Goal: Navigation & Orientation: Find specific page/section

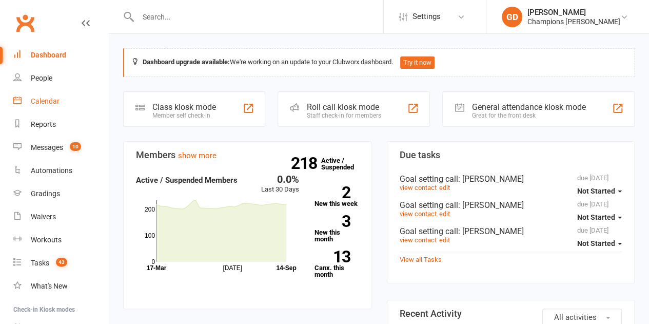
click at [52, 99] on div "Calendar" at bounding box center [45, 101] width 29 height 8
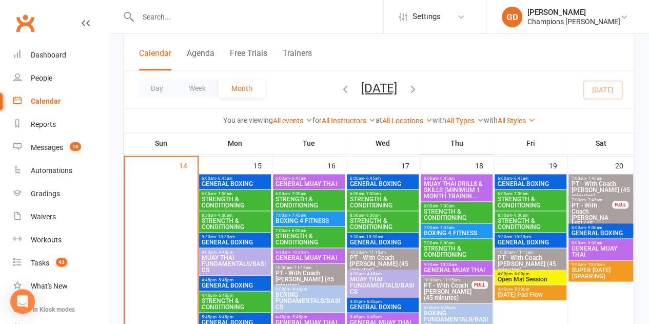
scroll to position [647, 0]
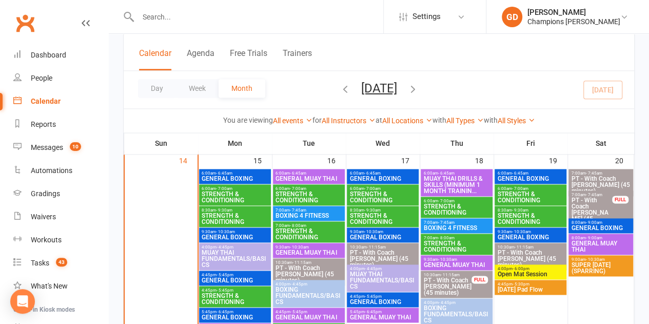
click at [246, 191] on span "STRENGTH & CONDITIONING" at bounding box center [234, 197] width 67 height 12
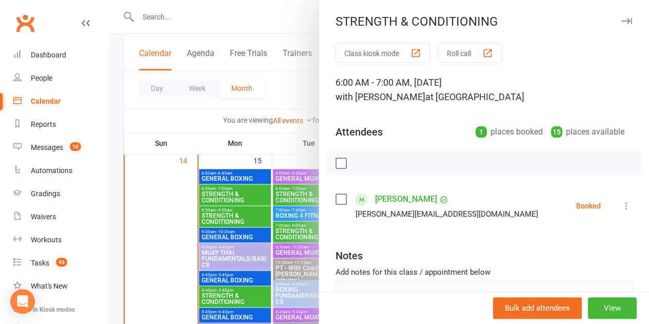
click at [234, 215] on div at bounding box center [379, 162] width 540 height 324
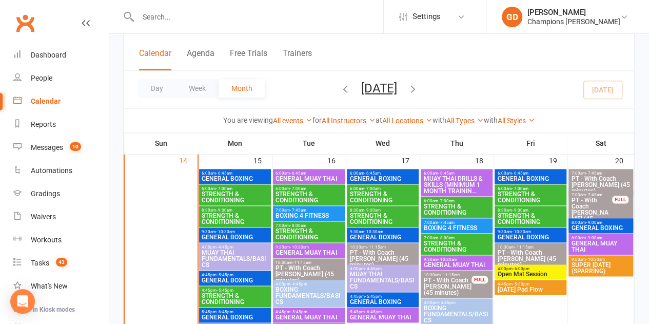
click at [234, 215] on span "STRENGTH & CONDITIONING" at bounding box center [234, 218] width 67 height 12
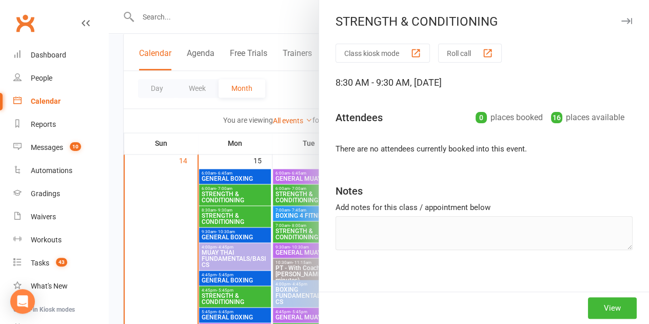
click at [230, 188] on div at bounding box center [379, 162] width 540 height 324
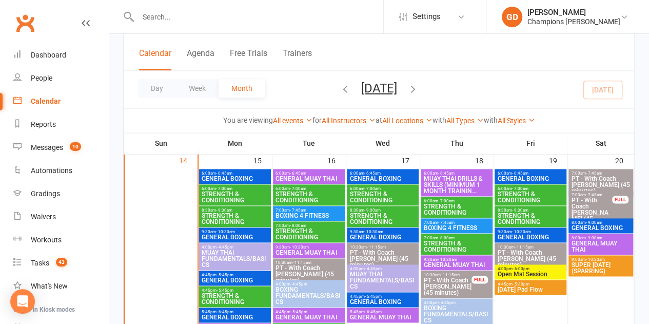
click at [228, 200] on span "STRENGTH & CONDITIONING" at bounding box center [234, 197] width 67 height 12
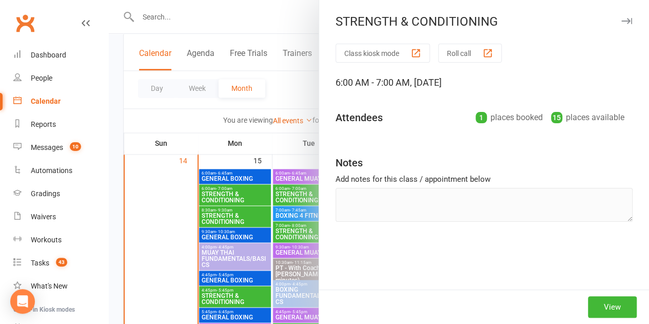
click at [227, 223] on div at bounding box center [379, 162] width 540 height 324
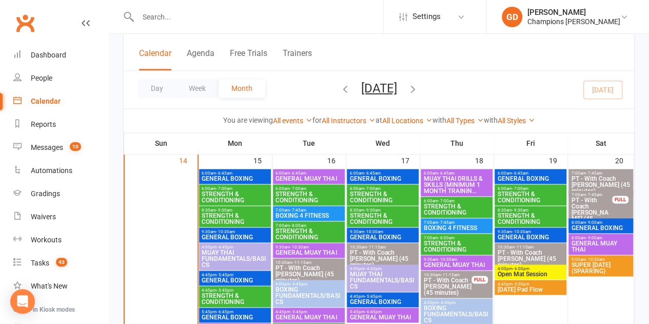
click at [245, 213] on span "STRENGTH & CONDITIONING" at bounding box center [234, 218] width 67 height 12
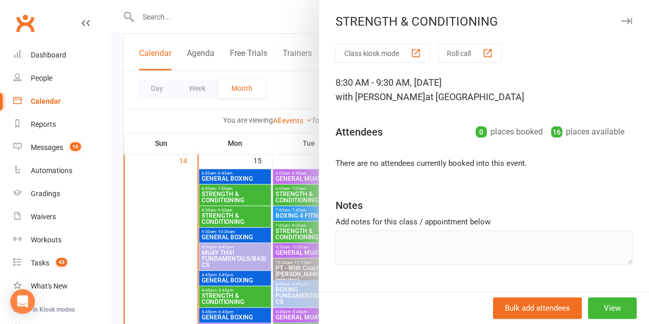
click at [178, 252] on div at bounding box center [379, 162] width 540 height 324
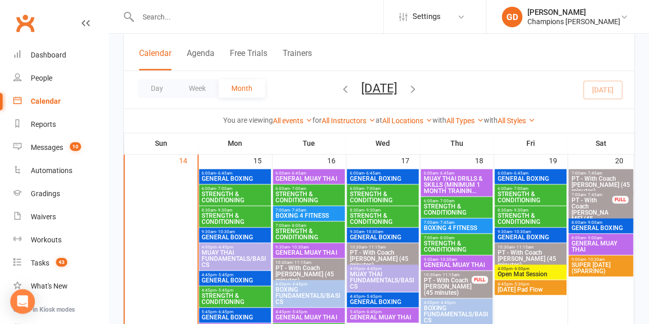
click at [380, 192] on span "STRENGTH & CONDITIONING" at bounding box center [382, 197] width 67 height 12
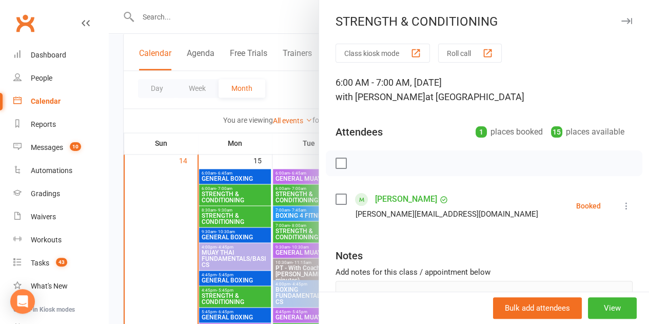
click at [161, 227] on div at bounding box center [379, 162] width 540 height 324
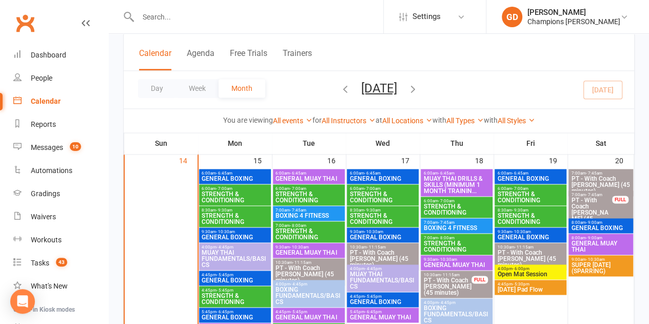
click at [359, 212] on span "STRENGTH & CONDITIONING" at bounding box center [382, 218] width 67 height 12
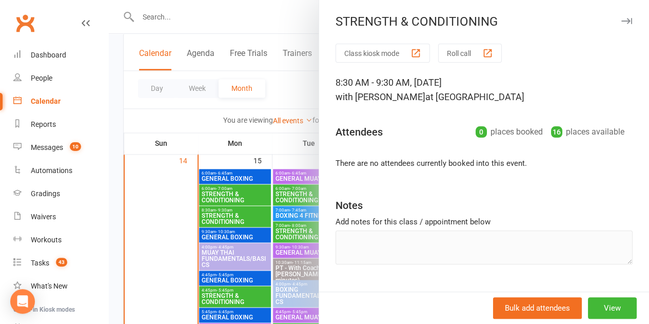
click at [149, 214] on div at bounding box center [379, 162] width 540 height 324
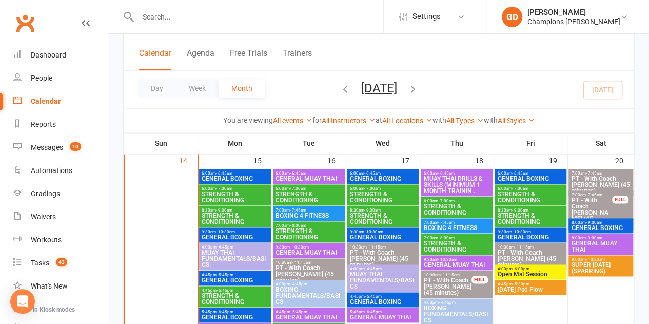
click at [307, 173] on span "6:00am - 6:45am" at bounding box center [308, 173] width 67 height 5
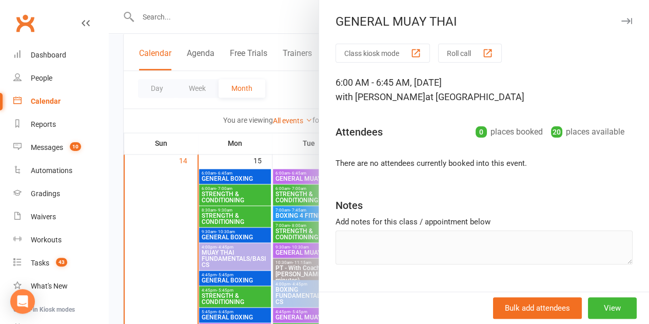
click at [284, 240] on div at bounding box center [379, 162] width 540 height 324
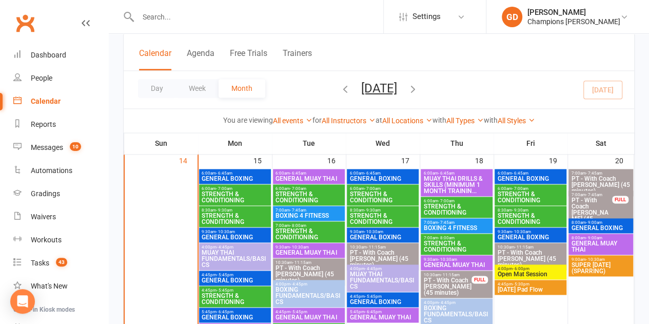
click at [299, 209] on span "- 7:45am" at bounding box center [298, 210] width 16 height 5
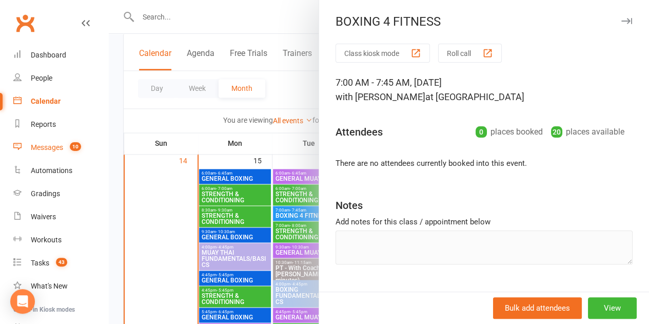
click at [39, 144] on div "Messages" at bounding box center [47, 147] width 32 height 8
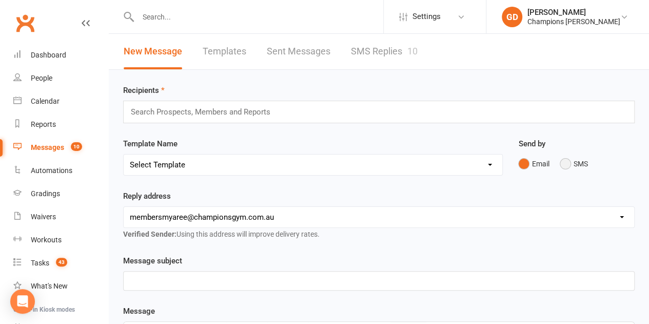
click at [560, 164] on button "SMS" at bounding box center [573, 163] width 28 height 19
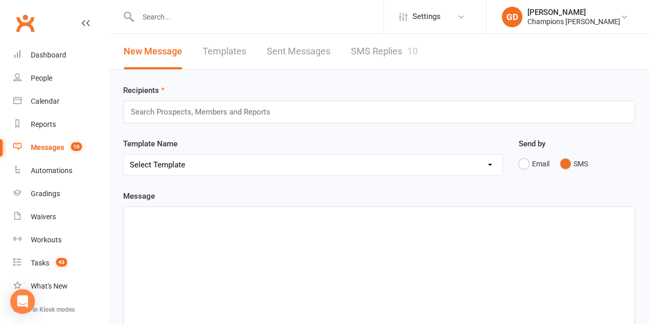
scroll to position [247, 0]
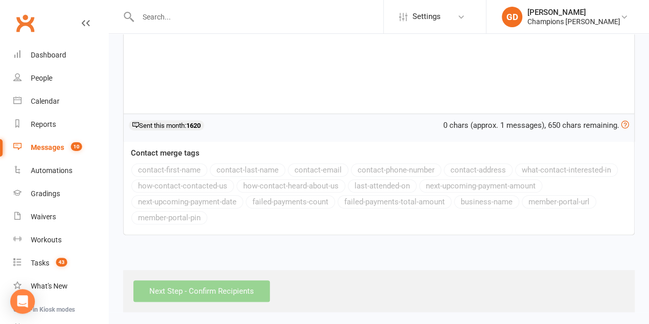
click at [50, 148] on div "Messages" at bounding box center [47, 147] width 33 height 8
